Goal: Information Seeking & Learning: Understand process/instructions

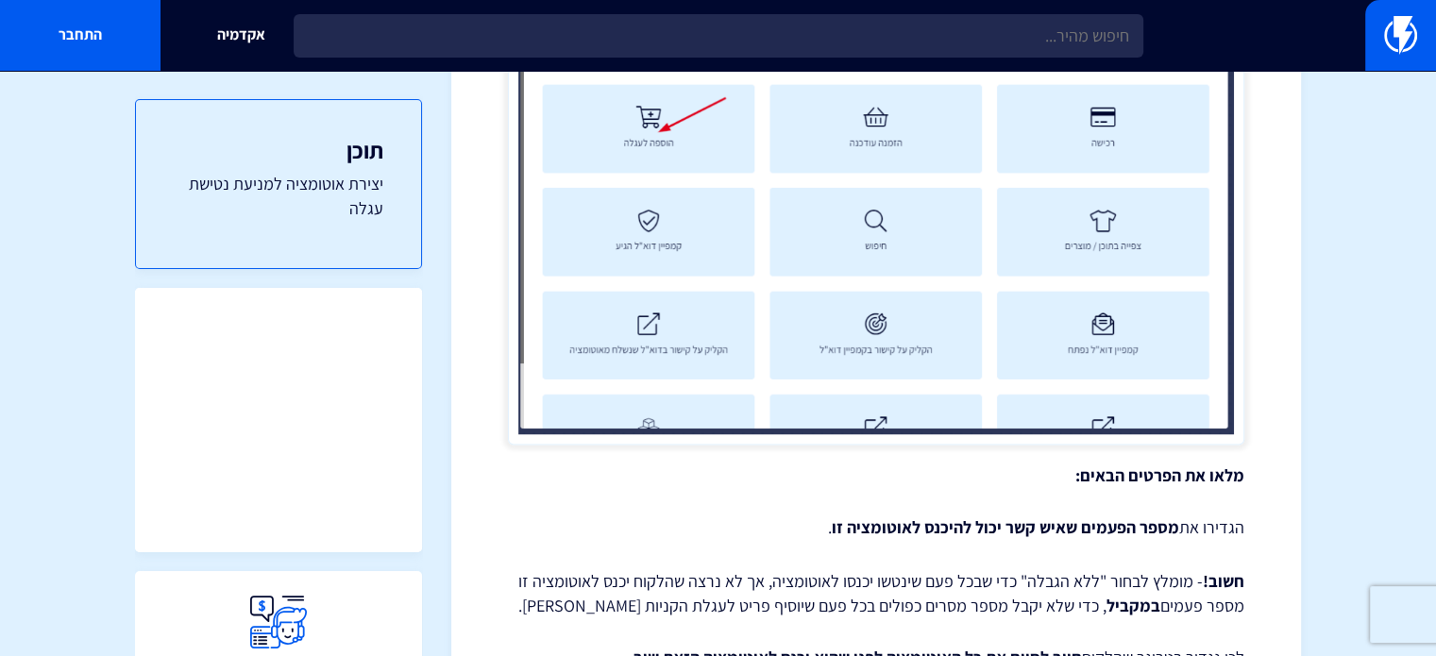
scroll to position [3229, 0]
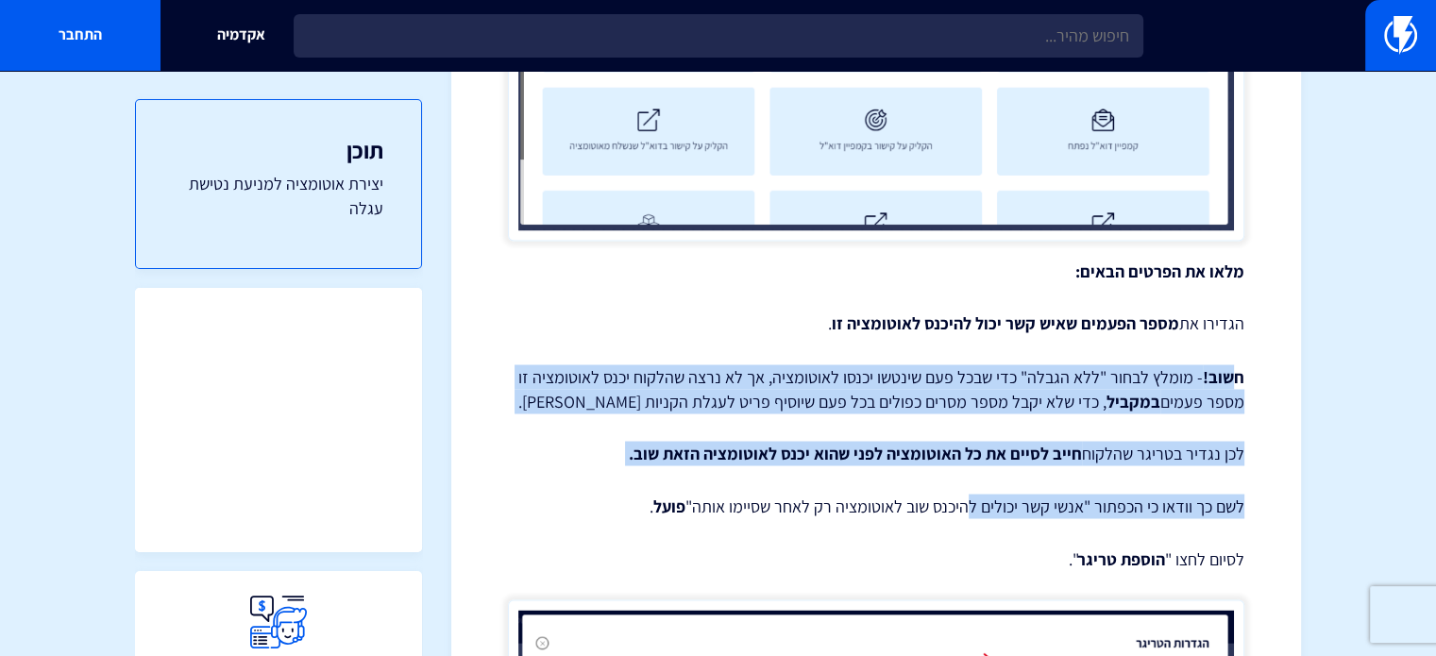
drag, startPoint x: 1237, startPoint y: 313, endPoint x: 963, endPoint y: 493, distance: 327.8
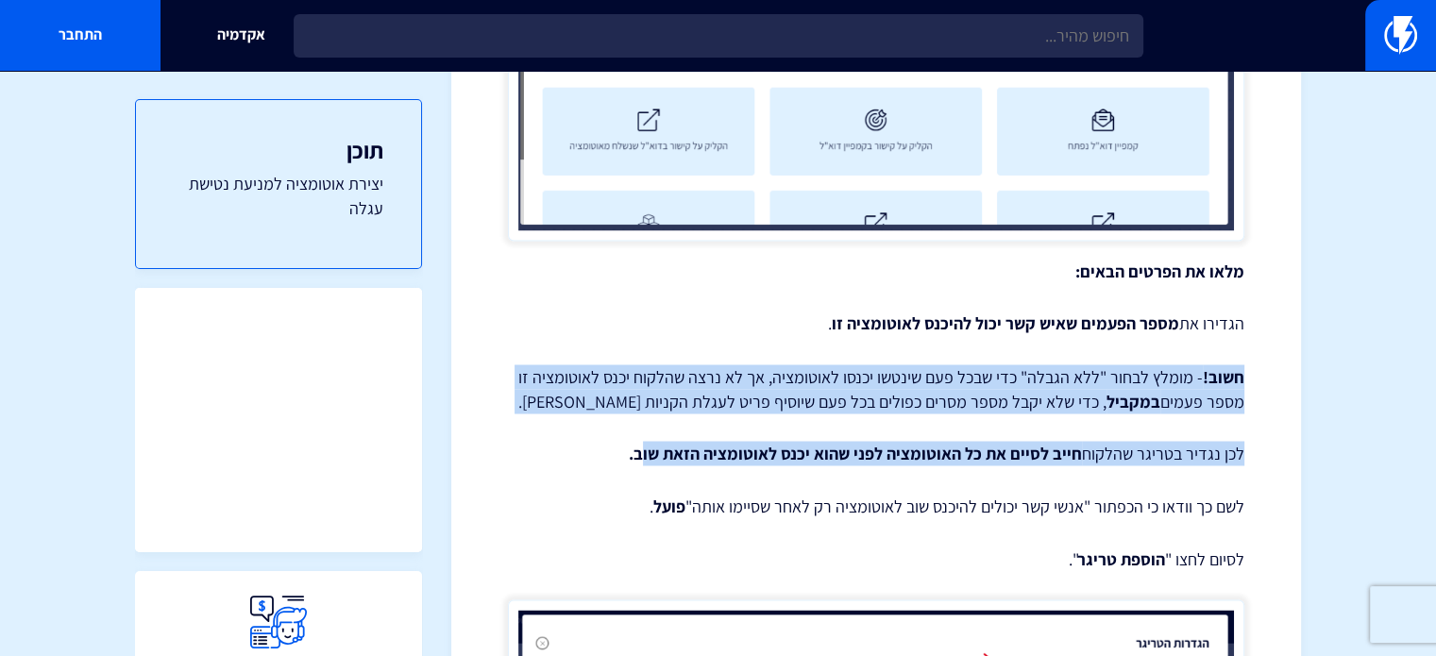
drag, startPoint x: 1270, startPoint y: 323, endPoint x: 622, endPoint y: 406, distance: 653.0
click at [633, 384] on p "חשוב! - מומלץ לבחור "ללא הגבלה" כדי שבכל פעם שינטשו יכנסו לאוטומציה, אך לא נרצה…" at bounding box center [876, 388] width 736 height 48
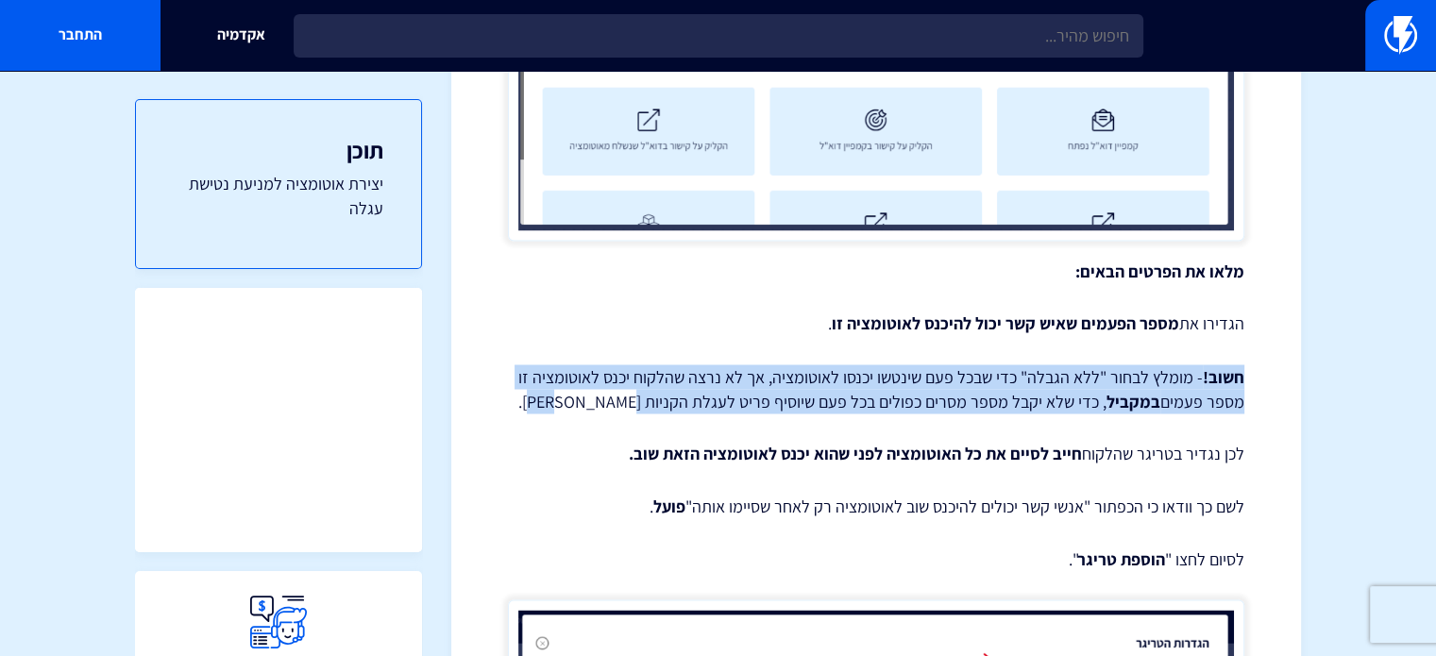
drag, startPoint x: 817, startPoint y: 365, endPoint x: 1261, endPoint y: 345, distance: 445.2
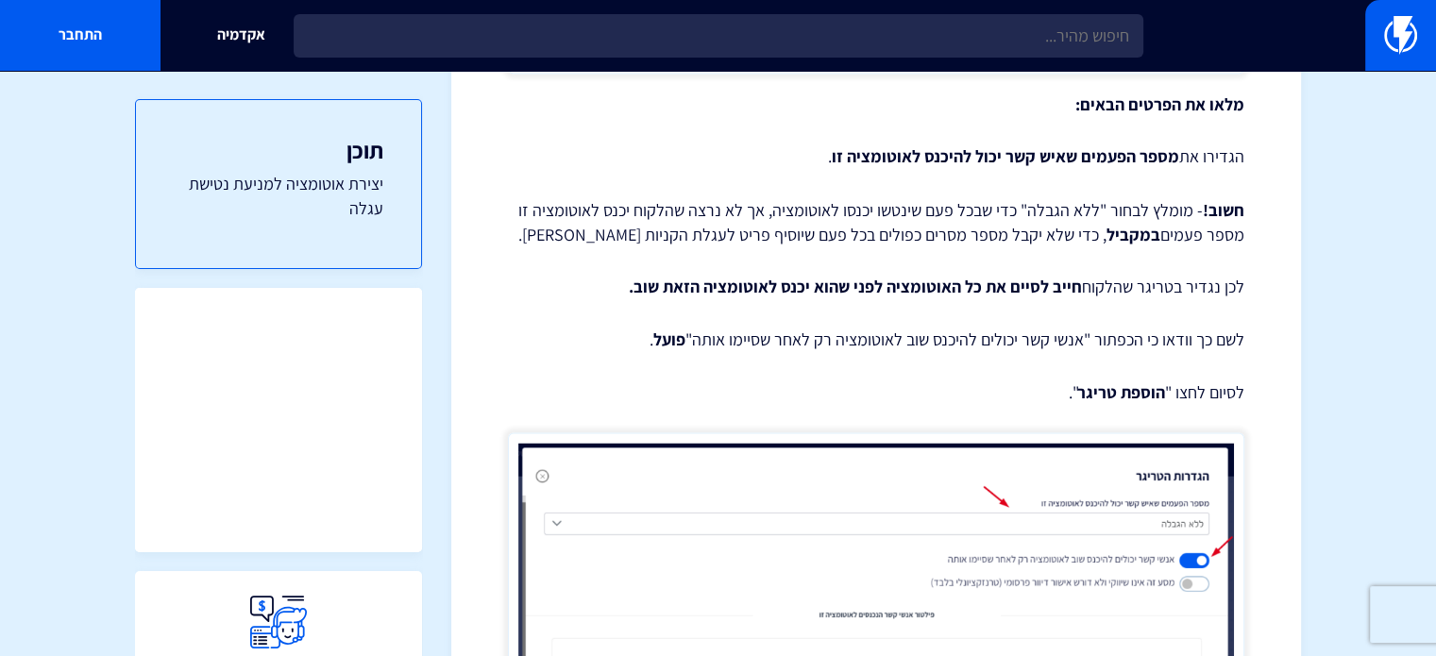
scroll to position [3447, 0]
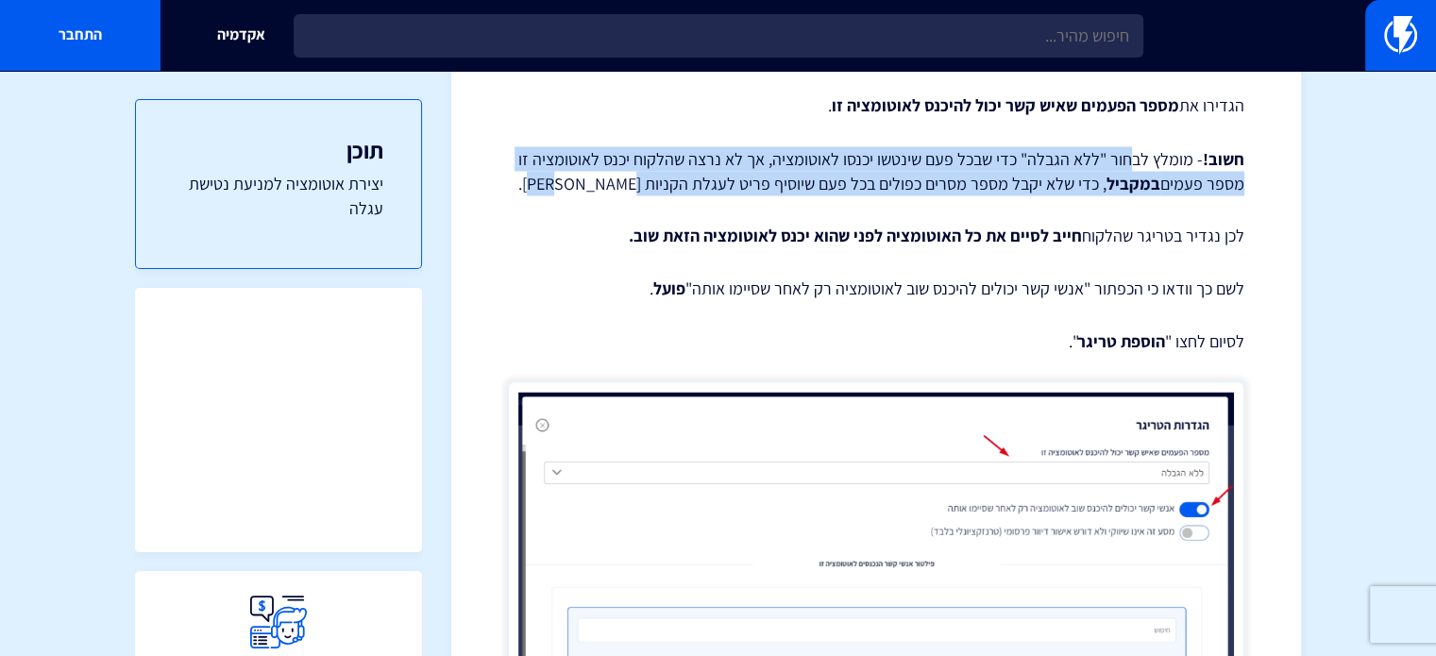
drag, startPoint x: 597, startPoint y: 167, endPoint x: 1137, endPoint y: 143, distance: 540.6
click at [1137, 146] on p "חשוב! - מומלץ לבחור "ללא הגבלה" כדי שבכל פעם שינטשו יכנסו לאוטומציה, אך לא נרצה…" at bounding box center [876, 170] width 736 height 48
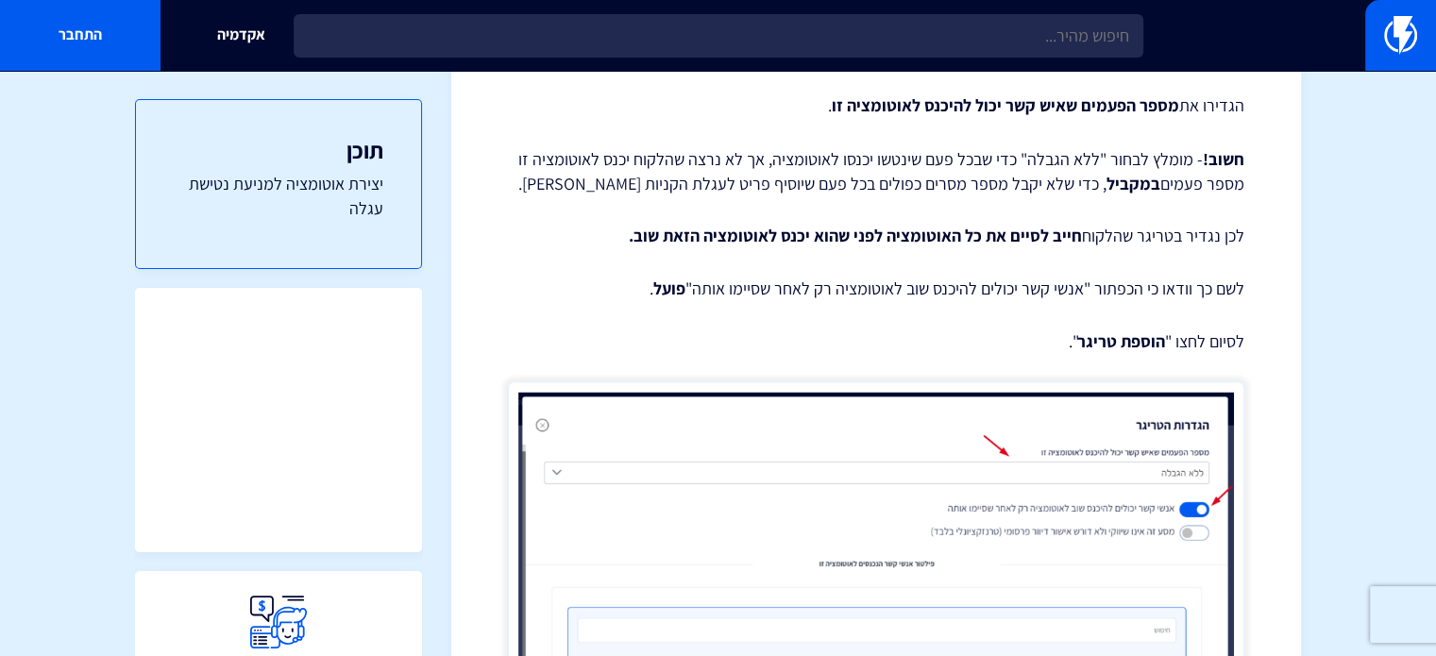
click at [1140, 223] on p "לכן נגדיר בטריגר שהלקוח חייב לסיים את כל האוטומציה לפני שהוא יכנס לאוטומציה הזא…" at bounding box center [876, 235] width 736 height 25
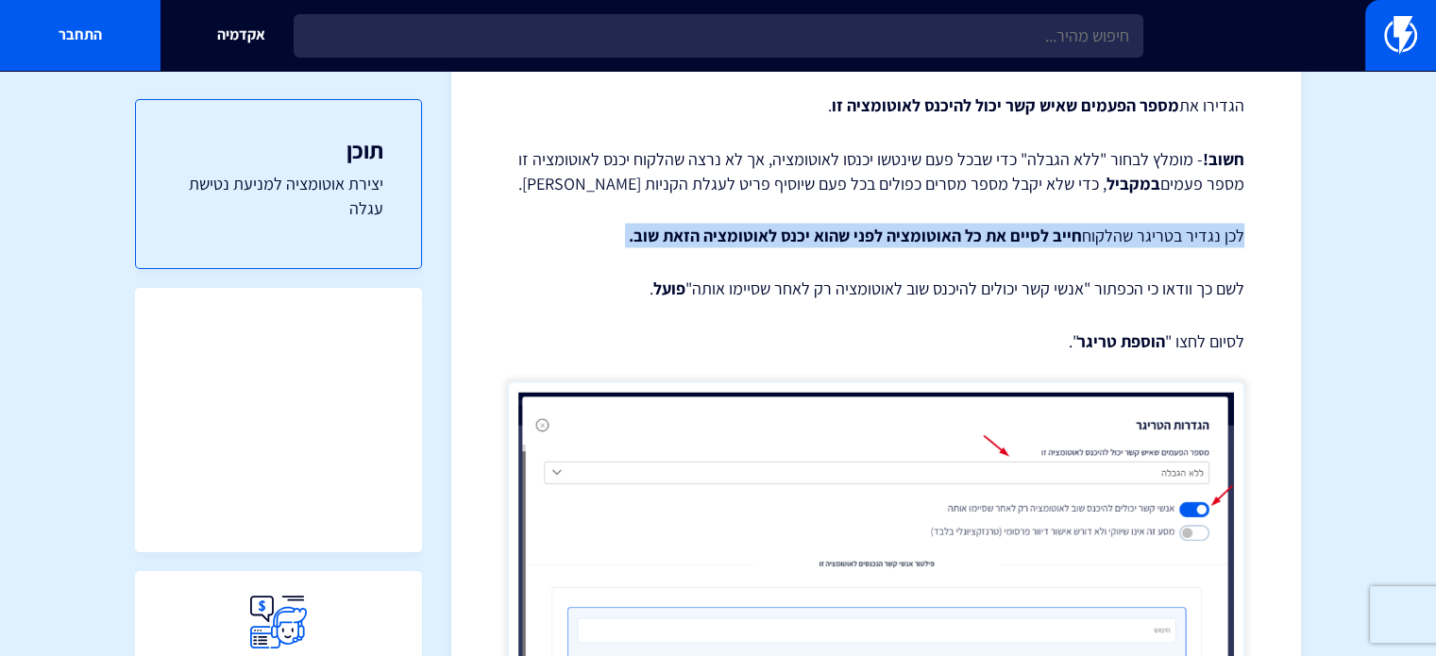
click at [1140, 223] on p "לכן נגדיר בטריגר שהלקוח חייב לסיים את כל האוטומציה לפני שהוא יכנס לאוטומציה הזא…" at bounding box center [876, 235] width 736 height 25
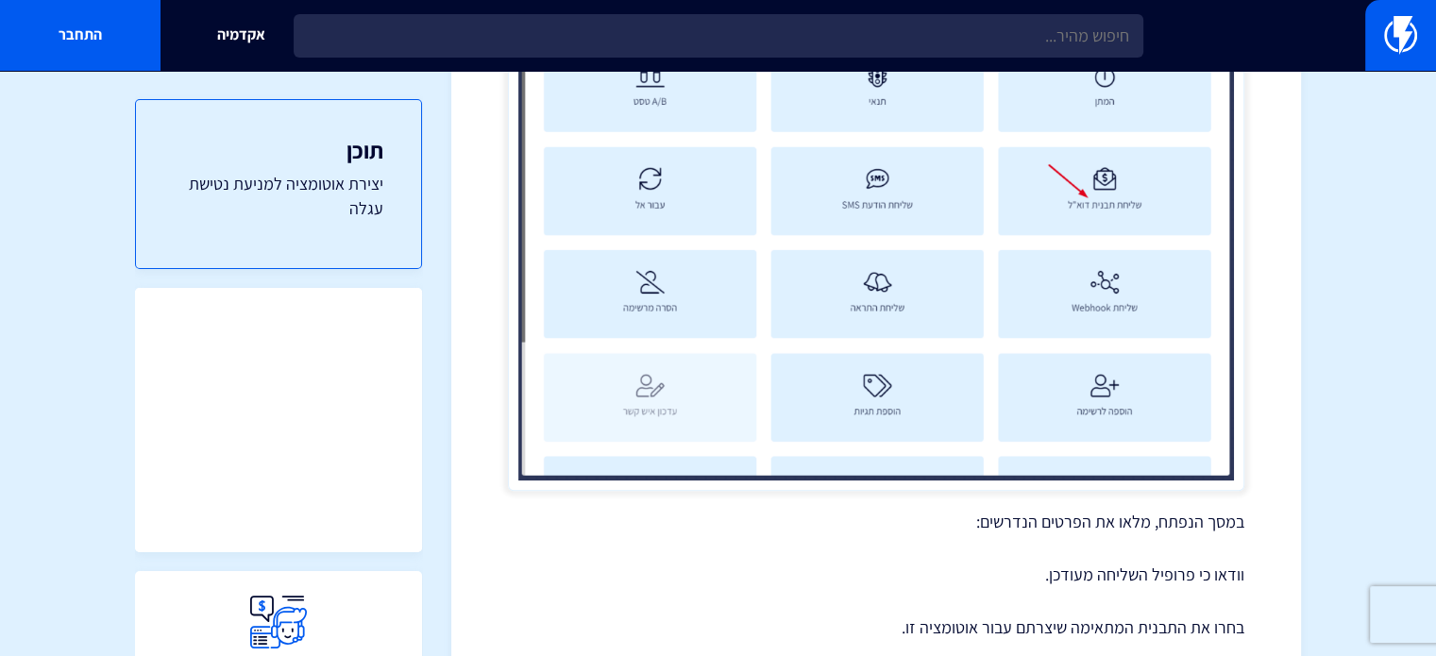
scroll to position [8493, 0]
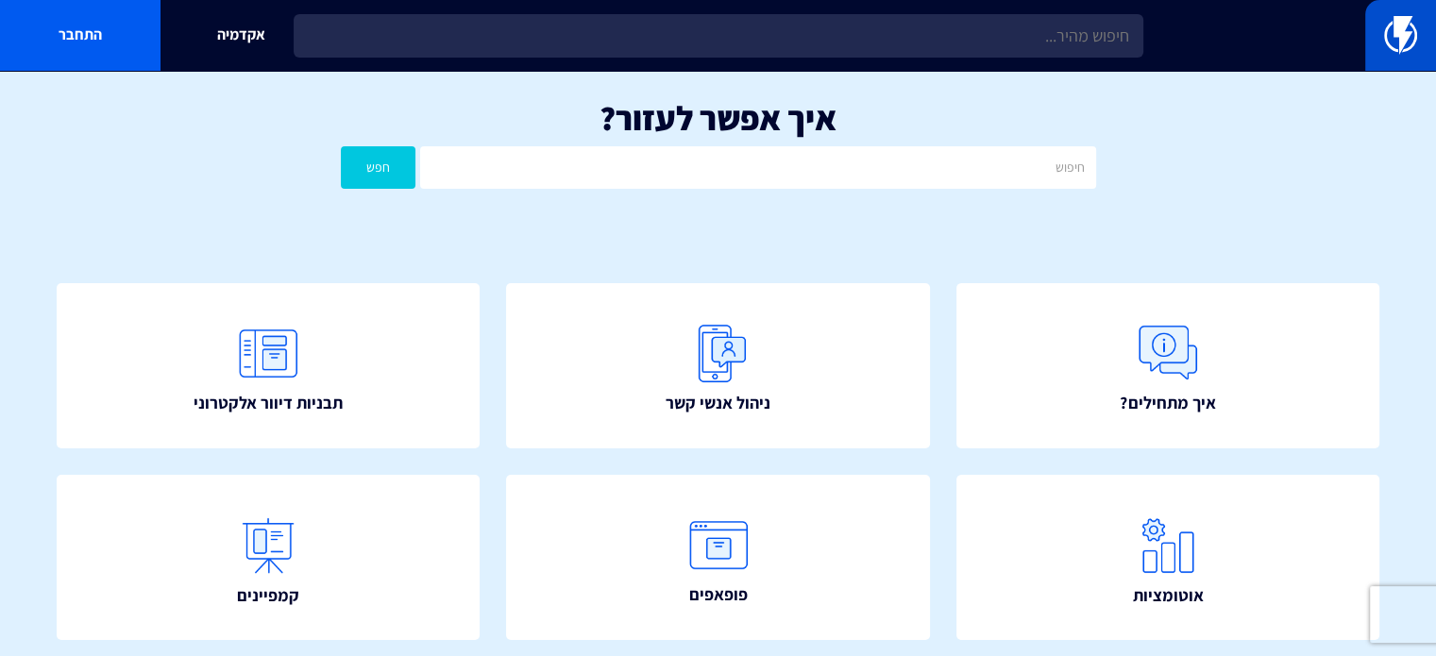
click at [1412, 22] on img at bounding box center [1400, 35] width 33 height 38
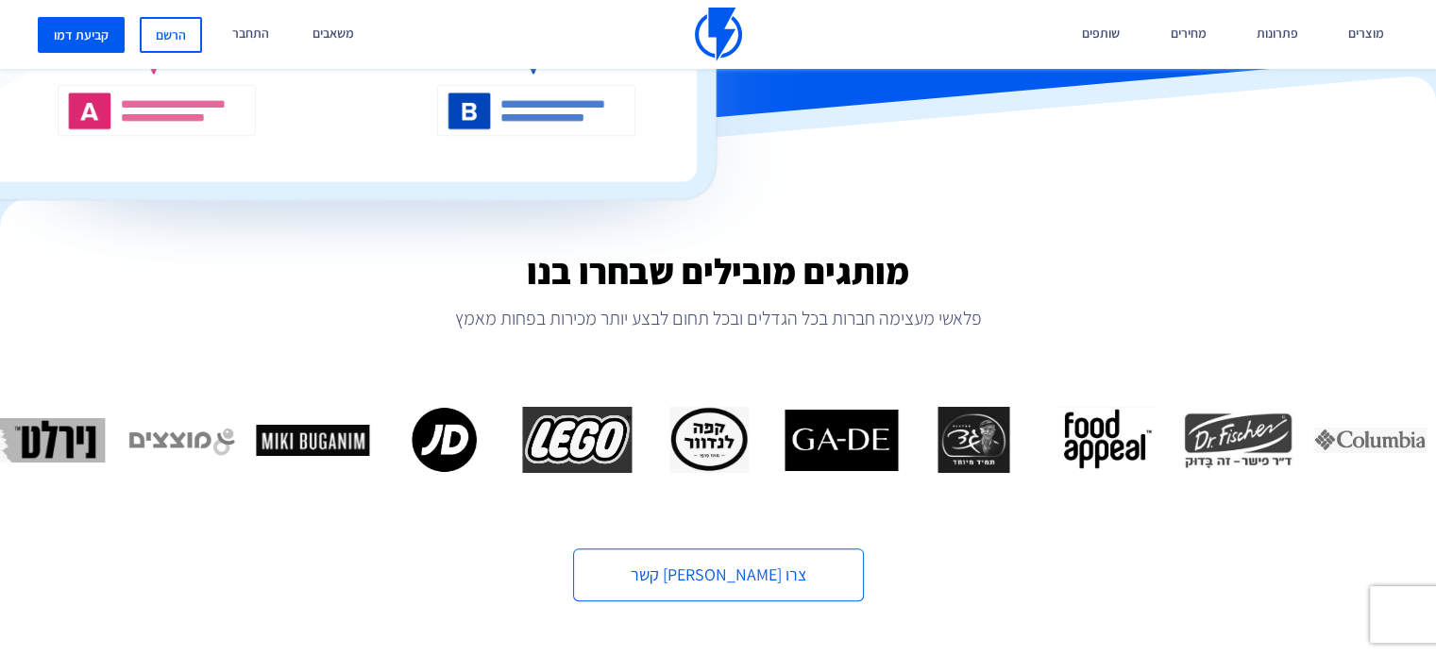
scroll to position [554, 0]
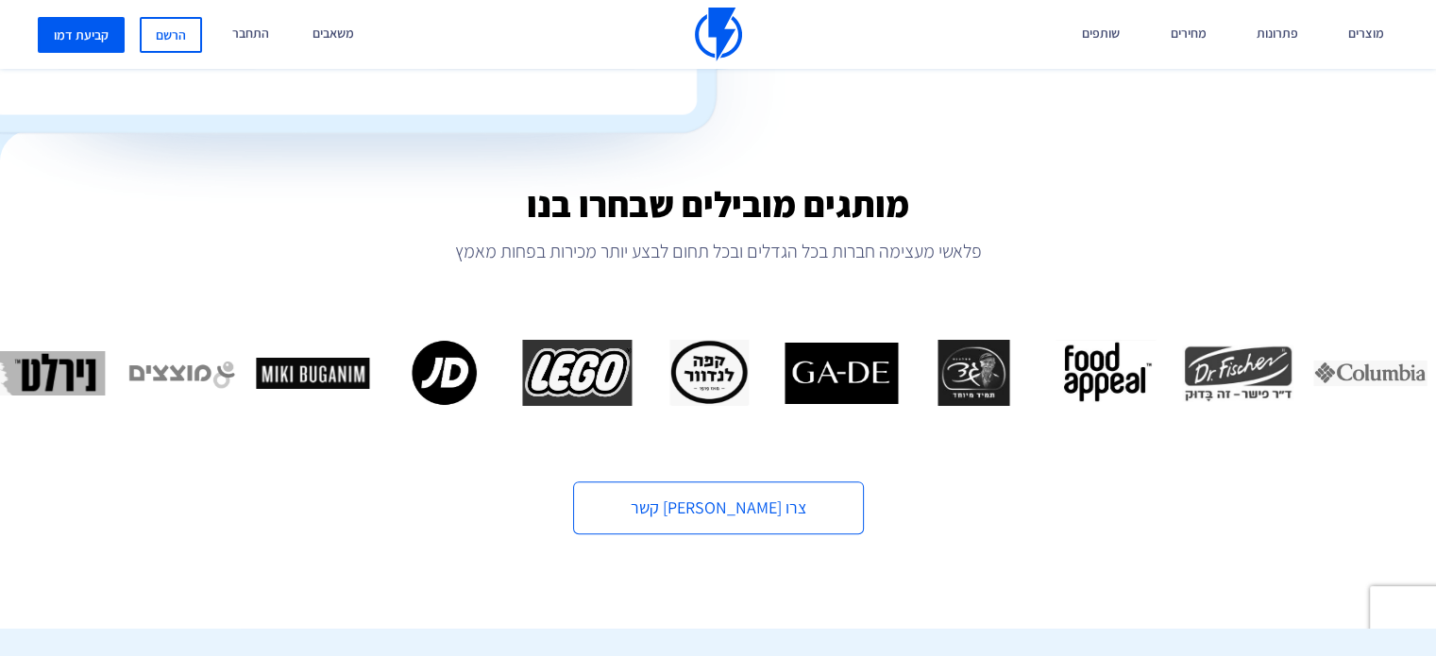
click at [785, 383] on img "7 / 16" at bounding box center [841, 373] width 113 height 66
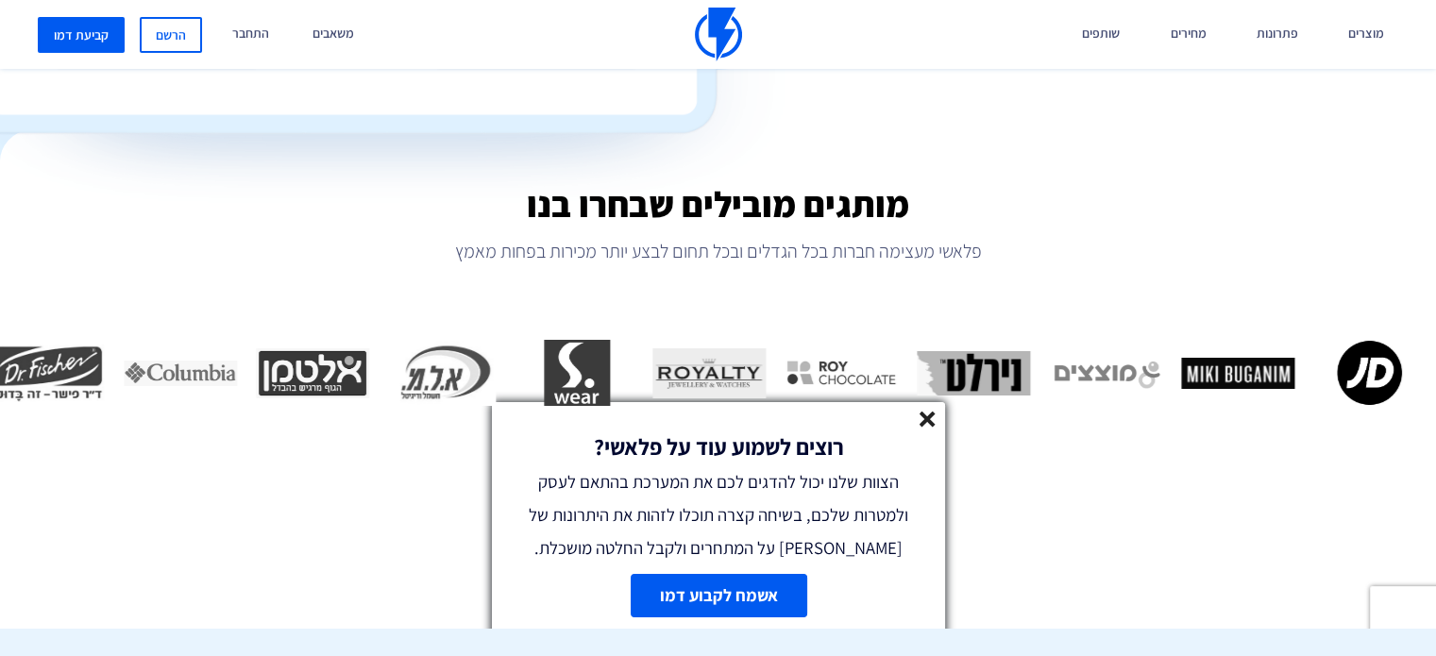
click at [923, 421] on line at bounding box center [927, 419] width 13 height 13
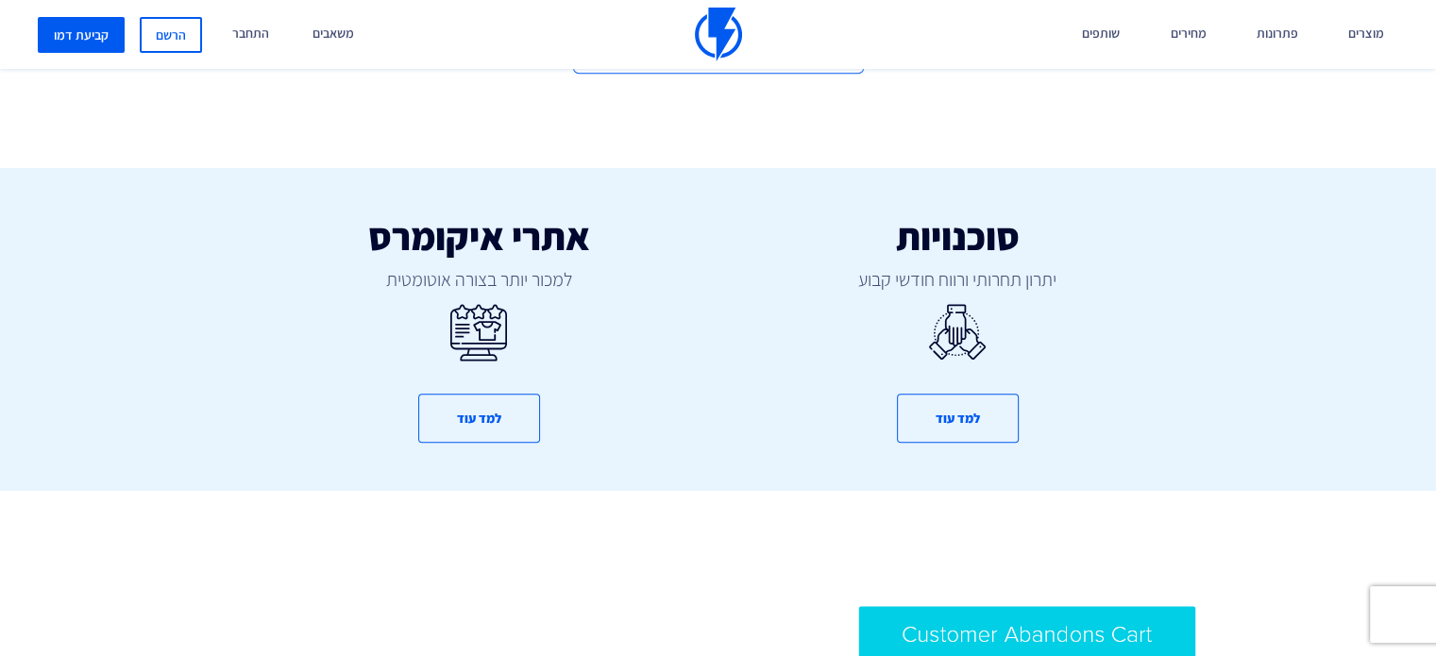
scroll to position [967, 0]
